Goal: Transaction & Acquisition: Subscribe to service/newsletter

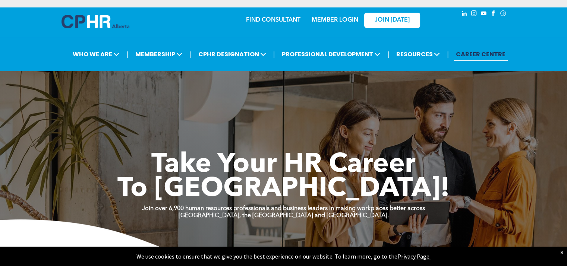
click at [355, 17] on div "JOIN [DATE]" at bounding box center [387, 19] width 69 height 23
click at [344, 18] on link "MEMBER LOGIN" at bounding box center [335, 20] width 47 height 6
click at [385, 22] on span "JOIN [DATE]" at bounding box center [392, 20] width 35 height 7
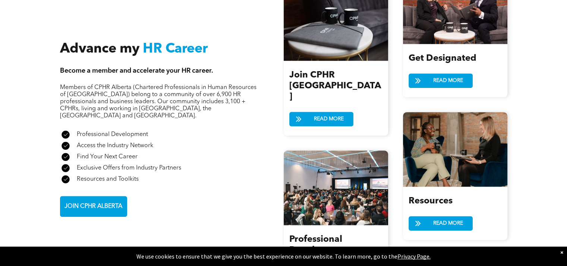
scroll to position [837, 0]
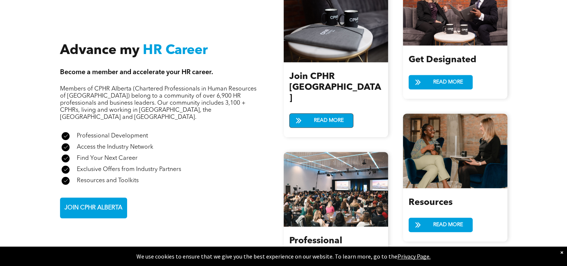
click at [340, 114] on span "READ MORE" at bounding box center [328, 121] width 35 height 14
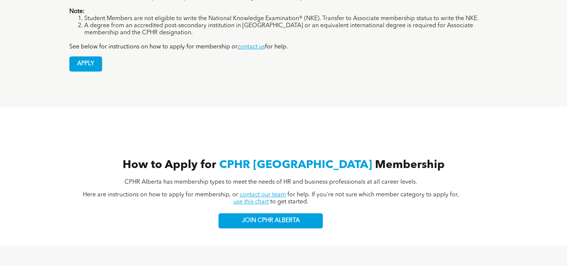
scroll to position [717, 0]
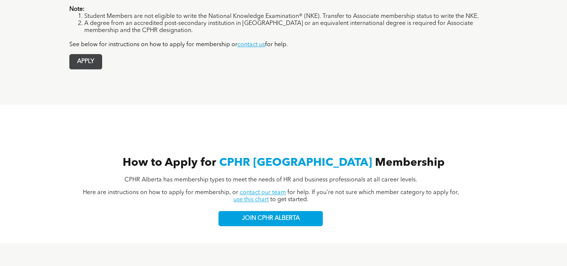
click at [94, 54] on span "APPLY" at bounding box center [86, 61] width 32 height 15
